Goal: Navigation & Orientation: Find specific page/section

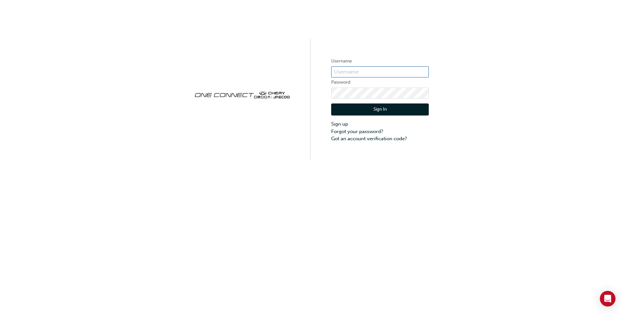
type input "CHAU0968"
click at [406, 109] on button "Sign In" at bounding box center [380, 109] width 98 height 12
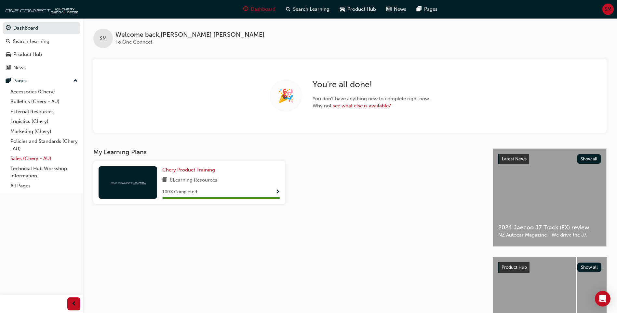
click at [45, 154] on link "Sales (Chery - AU)" at bounding box center [44, 159] width 73 height 10
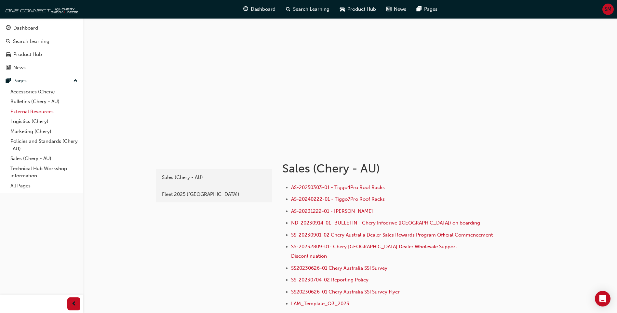
click at [40, 112] on link "External Resources" at bounding box center [44, 112] width 73 height 10
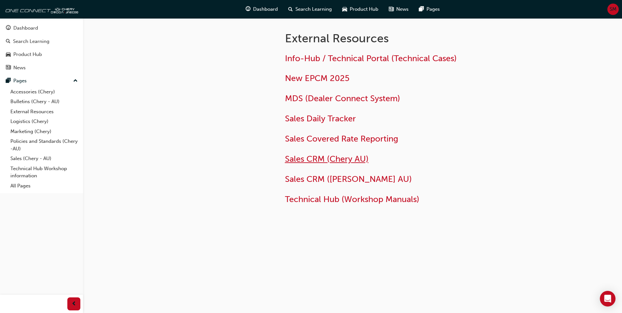
click at [356, 161] on span "Sales CRM (Chery AU)" at bounding box center [327, 159] width 84 height 10
click at [45, 111] on link "External Resources" at bounding box center [44, 112] width 73 height 10
click at [361, 99] on span "MDS (Dealer Connect System)" at bounding box center [342, 98] width 115 height 10
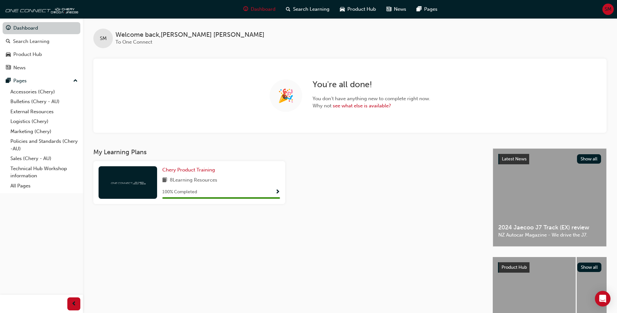
click at [39, 26] on link "Dashboard" at bounding box center [42, 28] width 78 height 12
click at [43, 159] on link "Sales (Chery - AU)" at bounding box center [44, 159] width 73 height 10
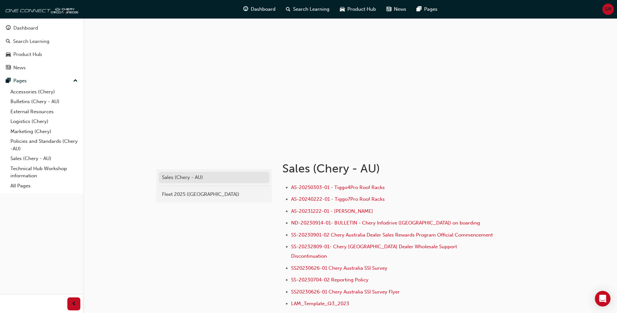
click at [194, 178] on div "Sales (Chery - AU)" at bounding box center [214, 177] width 104 height 7
click at [34, 29] on div "Dashboard" at bounding box center [25, 27] width 25 height 7
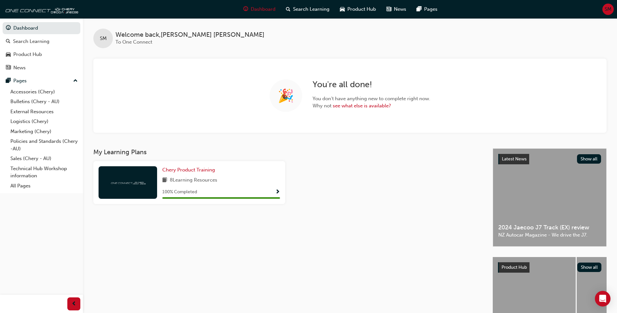
scroll to position [56, 0]
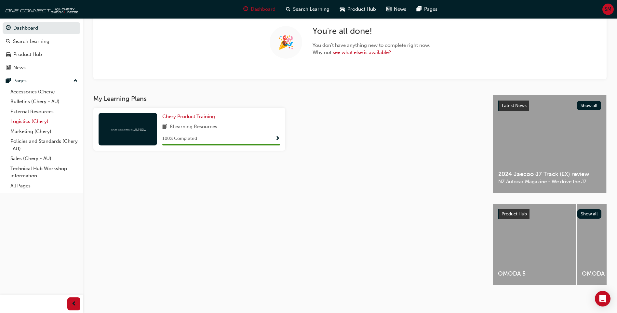
click at [42, 121] on link "Logistics (Chery)" at bounding box center [44, 121] width 73 height 10
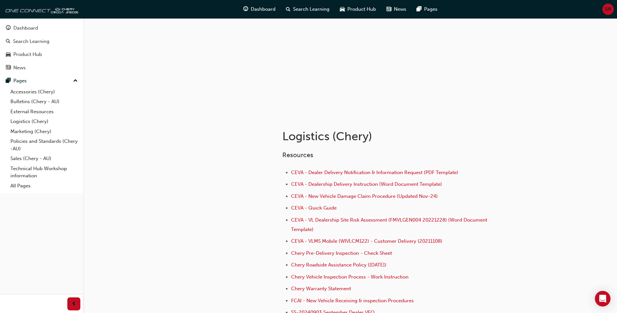
scroll to position [33, 0]
click at [377, 172] on span "CEVA - Dealer Delivery Notification & Information Request (PDF Template)" at bounding box center [374, 172] width 167 height 6
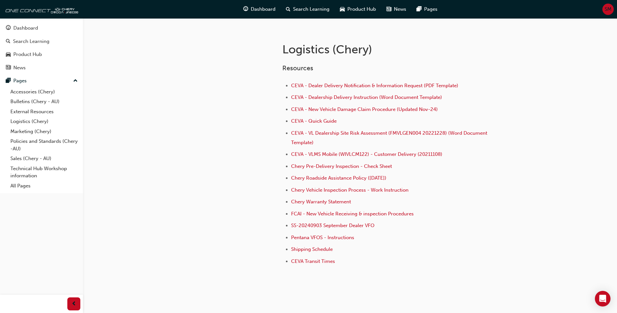
scroll to position [130, 0]
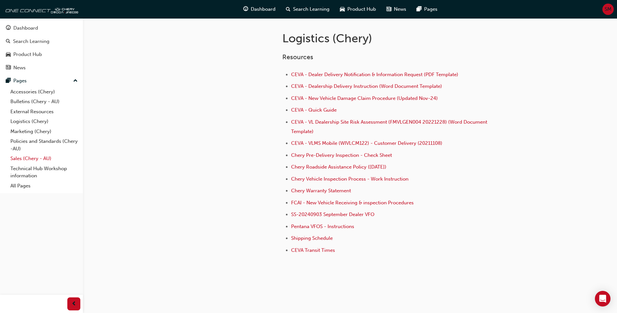
click at [43, 157] on link "Sales (Chery - AU)" at bounding box center [44, 159] width 73 height 10
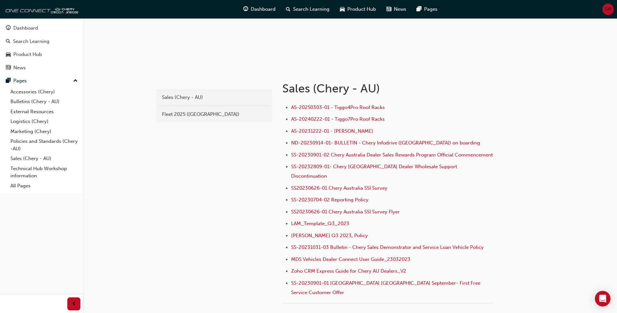
scroll to position [98, 0]
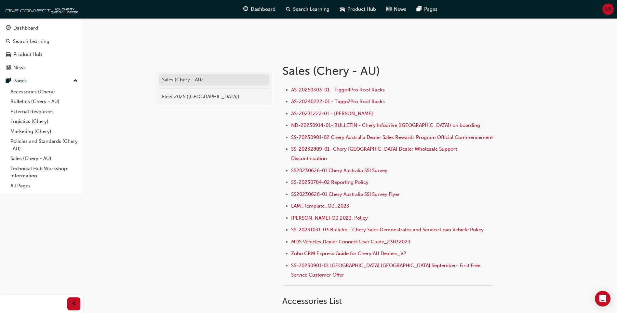
click at [195, 82] on div "Sales (Chery - AU)" at bounding box center [214, 79] width 104 height 7
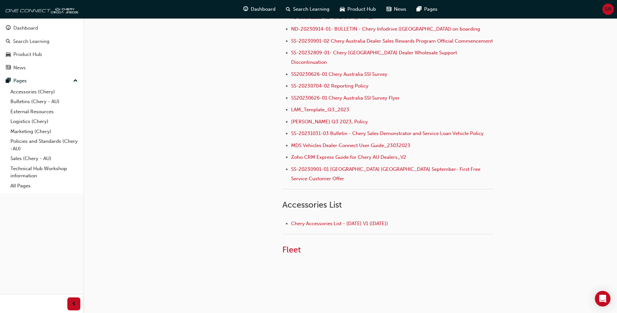
scroll to position [194, 0]
click at [42, 120] on link "Logistics (Chery)" at bounding box center [44, 121] width 73 height 10
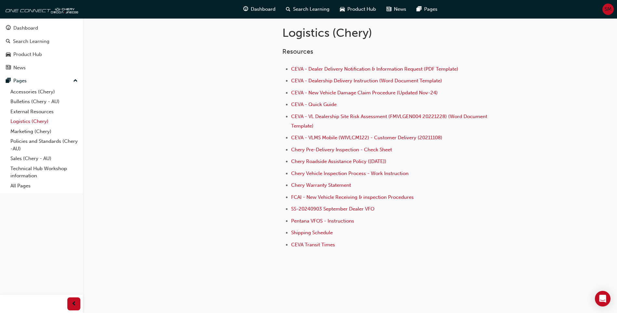
scroll to position [136, 0]
click at [44, 171] on link "Technical Hub Workshop information" at bounding box center [44, 172] width 73 height 17
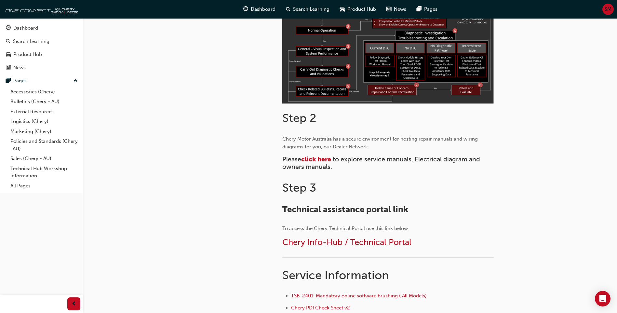
scroll to position [293, 0]
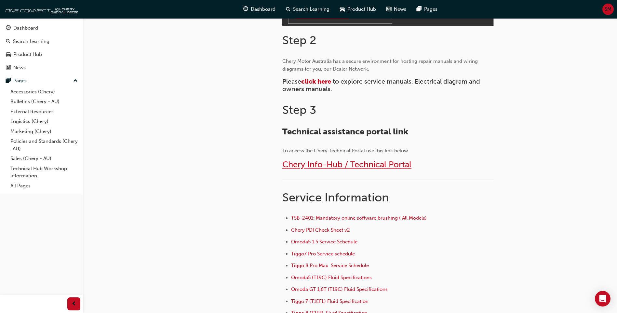
click at [397, 165] on span "Chery Info-Hub / Technical Portal" at bounding box center [346, 164] width 129 height 10
